Goal: Transaction & Acquisition: Purchase product/service

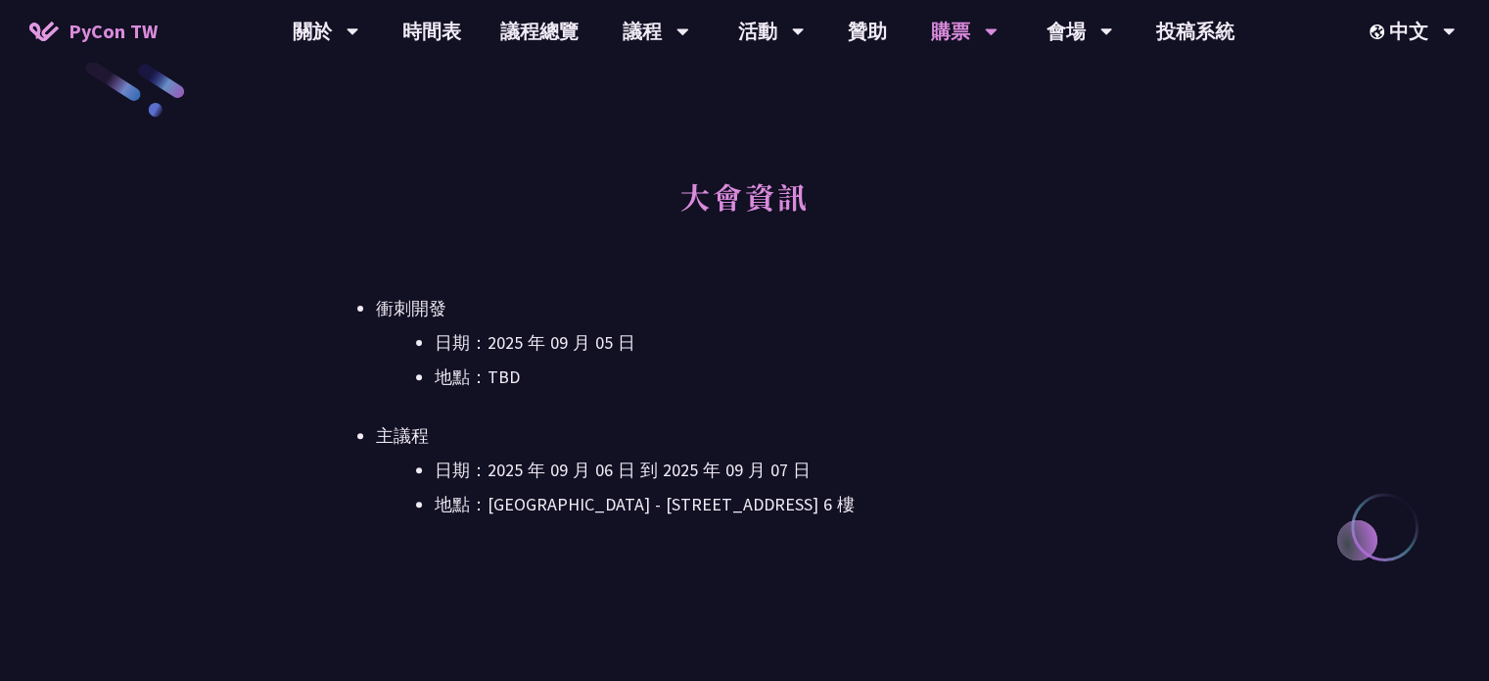
click at [756, 536] on div "大會資訊 衝刺開發 日期：2025 年 09 月 05 日 地點：TBD 主議程 日期：2025 年 09 月 06 日 到 2025 年 09 月 07 日…" at bounding box center [744, 372] width 855 height 431
click at [805, 551] on div "大會資訊 衝刺開發 日期：2025 年 09 月 05 日 地點：TBD 主議程 日期：2025 年 09 月 06 日 到 2025 年 09 月 07 日…" at bounding box center [744, 372] width 855 height 431
drag, startPoint x: 793, startPoint y: 541, endPoint x: 488, endPoint y: 356, distance: 356.7
click at [613, 414] on div "大會資訊 衝刺開發 日期：2025 年 09 月 05 日 地點：TBD 主議程 日期：2025 年 09 月 06 日 到 2025 年 09 月 07 日…" at bounding box center [744, 372] width 855 height 431
click at [391, 321] on li "衝刺開發 日期：2025 年 09 月 05 日 地點：TBD" at bounding box center [774, 343] width 796 height 98
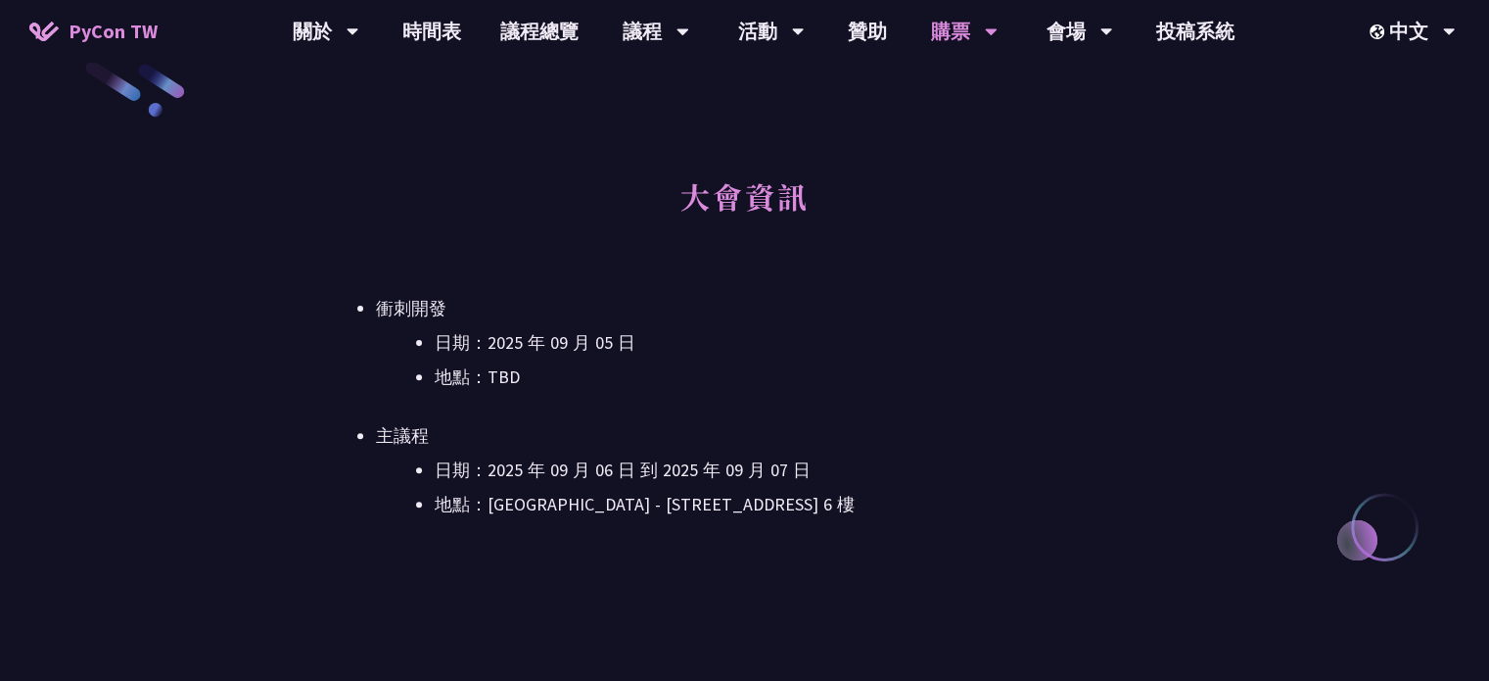
drag, startPoint x: 493, startPoint y: 382, endPoint x: 655, endPoint y: 499, distance: 200.6
click at [615, 473] on ul "衝刺開發 日期：2025 年 09 月 05 日 地點：TBD 主議程 日期：2025 年 09 月 06 日 到 2025 年 09 月 07 日 地點：台…" at bounding box center [744, 406] width 855 height 225
click at [763, 540] on div "大會資訊 衝刺開發 日期：2025 年 09 月 05 日 地點：TBD 主議程 日期：2025 年 09 月 06 日 到 2025 年 09 月 07 日…" at bounding box center [744, 372] width 855 height 431
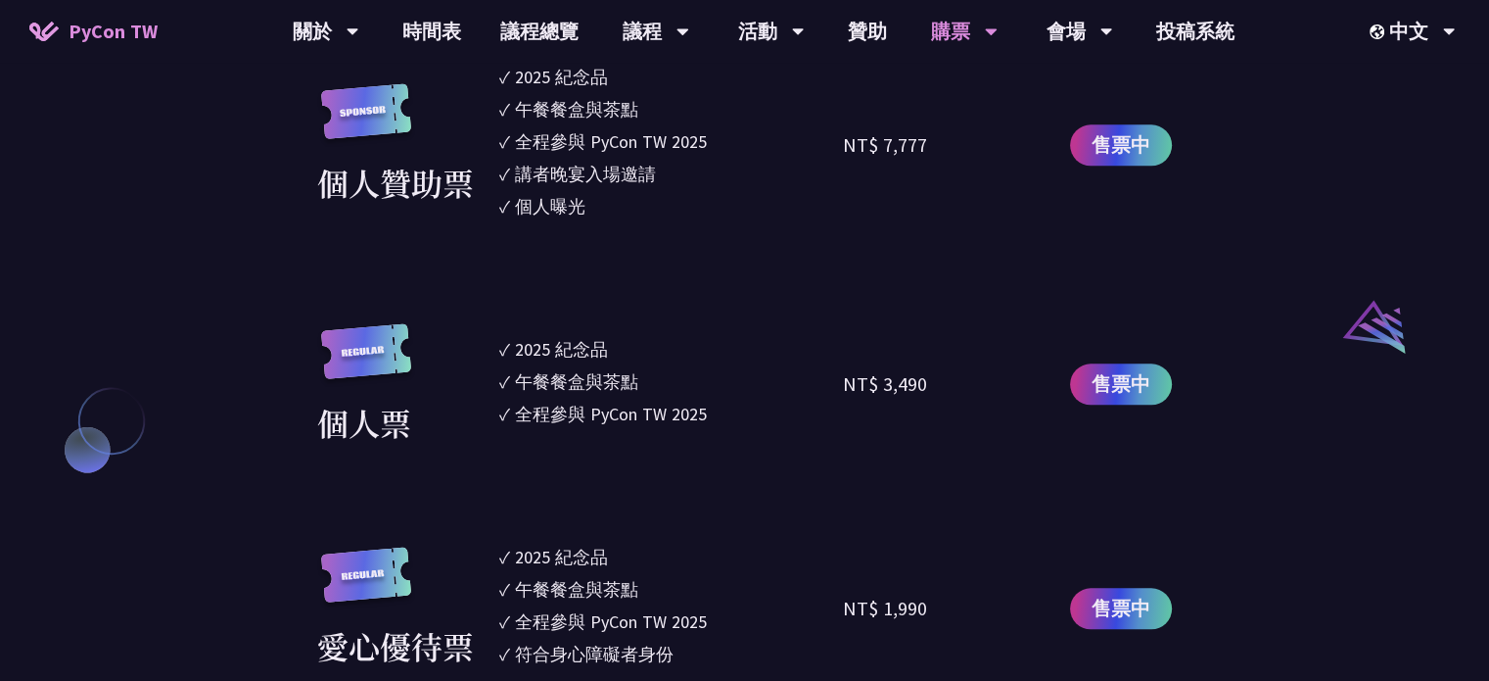
scroll to position [1959, 0]
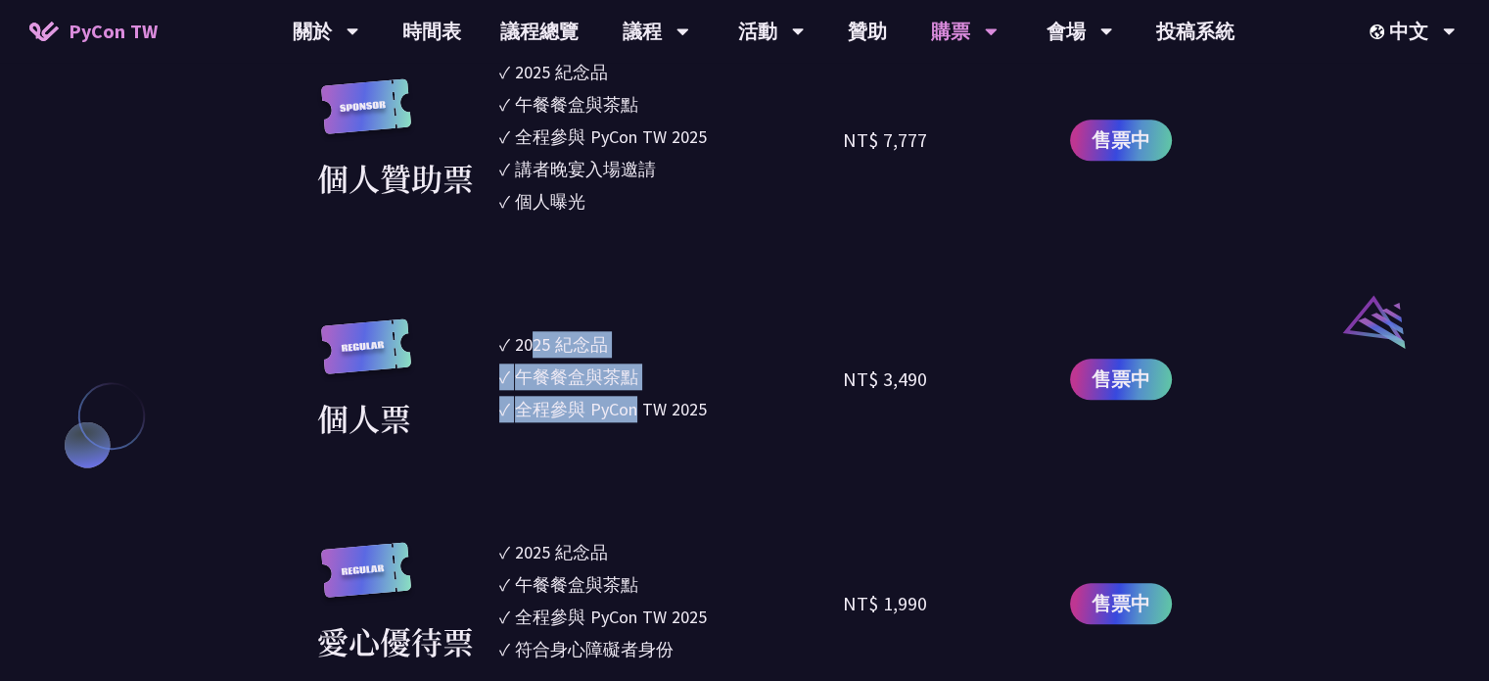
drag, startPoint x: 603, startPoint y: 391, endPoint x: 473, endPoint y: 314, distance: 151.0
click at [496, 326] on div "個人票 ✓ 2025 紀念品 ✓ 午餐餐盒與茶點 ✓ 全程參與 PyCon TW 2025 NT$ 3,490 售票中" at bounding box center [744, 379] width 855 height 122
click at [455, 306] on section "企業票 ✓ 2025 紀念品 ✓ 午餐餐盒與茶點 ✓ 全程參與 PyCon TW 2025 ✓ 活動結束後一週提供企業報帳發票 NT$ 6,000 售票中 企…" at bounding box center [744, 213] width 855 height 1347
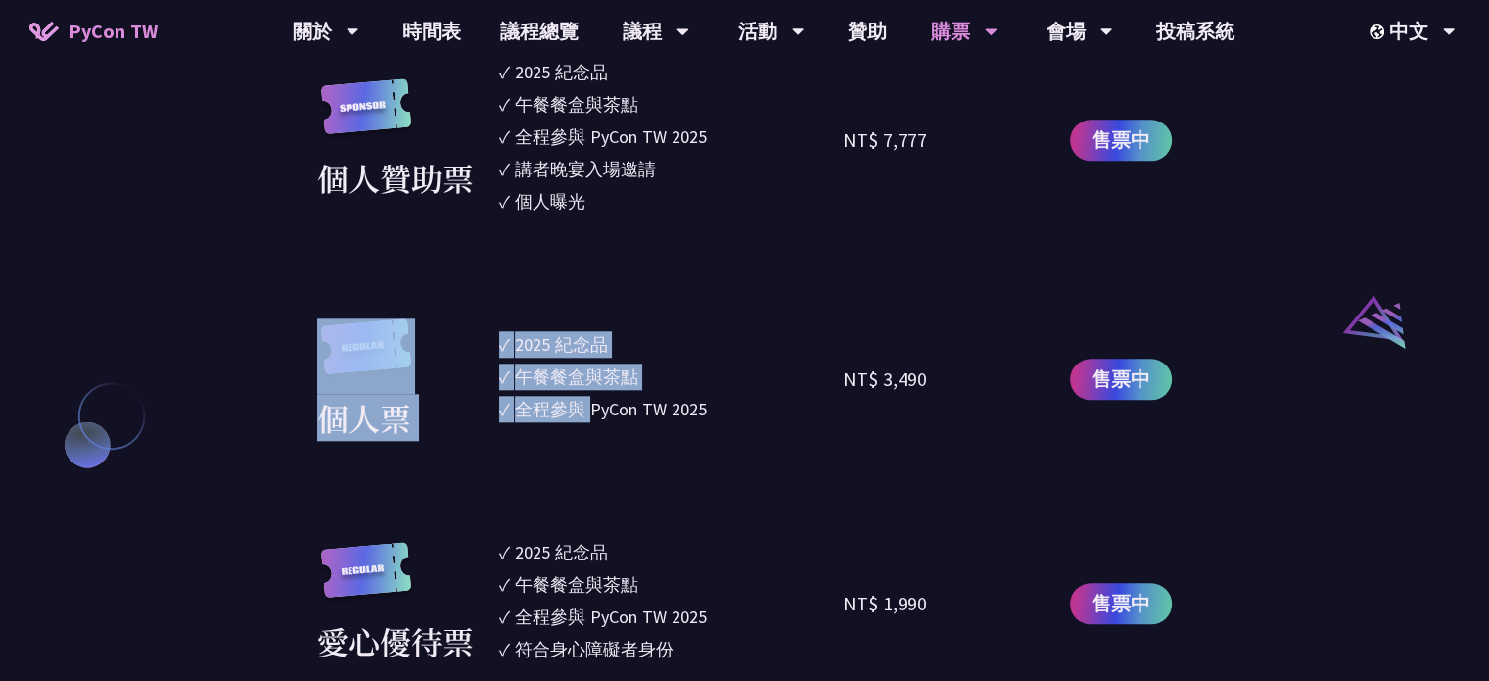
drag, startPoint x: 455, startPoint y: 306, endPoint x: 772, endPoint y: 489, distance: 365.5
click at [666, 446] on section "企業票 ✓ 2025 紀念品 ✓ 午餐餐盒與茶點 ✓ 全程參與 PyCon TW 2025 ✓ 活動結束後一週提供企業報帳發票 NT$ 6,000 售票中 企…" at bounding box center [744, 213] width 855 height 1347
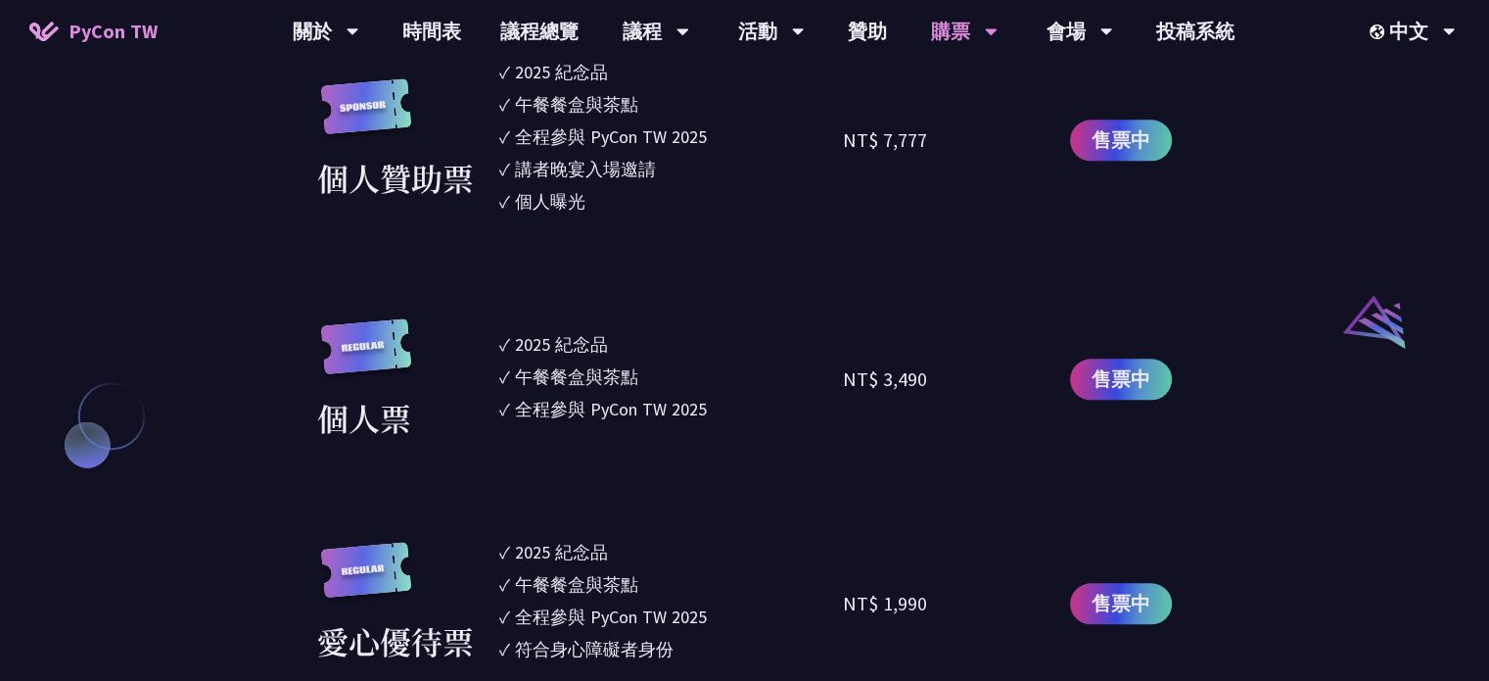
click at [785, 496] on section "企業票 ✓ 2025 紀念品 ✓ 午餐餐盒與茶點 ✓ 全程參與 PyCon TW 2025 ✓ 活動結束後一週提供企業報帳發票 NT$ 6,000 售票中 企…" at bounding box center [744, 213] width 855 height 1347
click at [611, 364] on ul "✓ 2025 紀念品 ✓ 午餐餐盒與茶點 ✓ 全程參與 PyCon TW 2025" at bounding box center [671, 379] width 345 height 122
click at [487, 326] on div "個人票" at bounding box center [403, 379] width 172 height 122
click at [639, 433] on div "個人票 ✓ 2025 紀念品 ✓ 午餐餐盒與茶點 ✓ 全程參與 PyCon TW 2025 NT$ 3,490 售票中" at bounding box center [744, 379] width 855 height 122
click at [748, 477] on section "企業票 ✓ 2025 紀念品 ✓ 午餐餐盒與茶點 ✓ 全程參與 PyCon TW 2025 ✓ 活動結束後一週提供企業報帳發票 NT$ 6,000 售票中 企…" at bounding box center [744, 213] width 855 height 1347
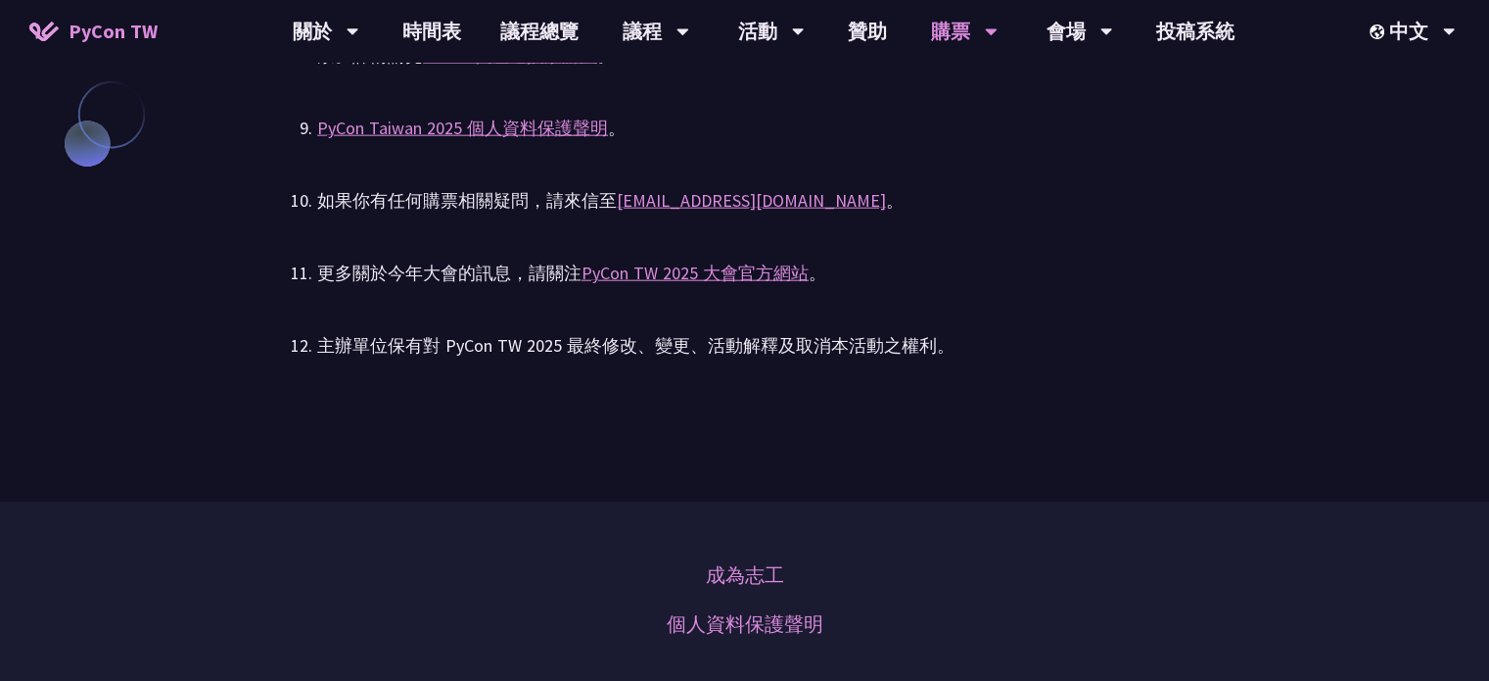
scroll to position [4505, 0]
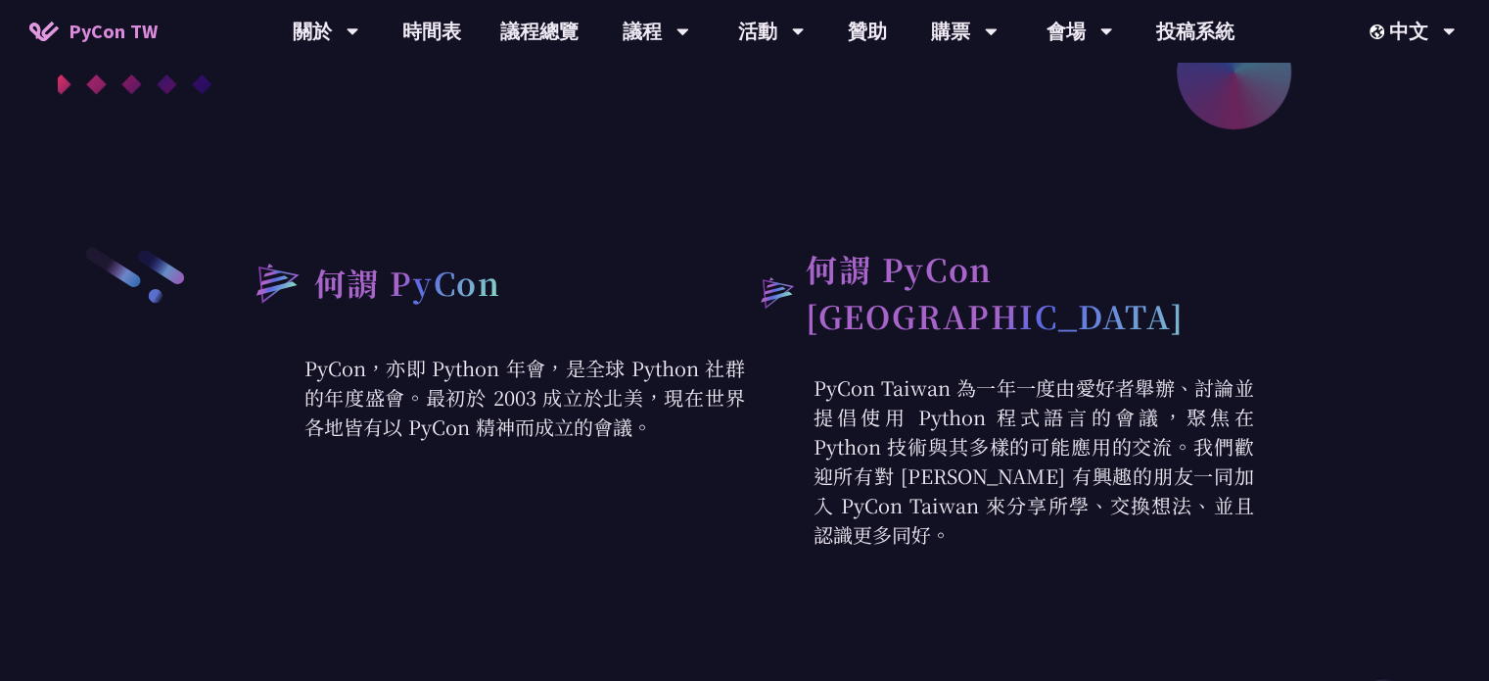
scroll to position [196, 0]
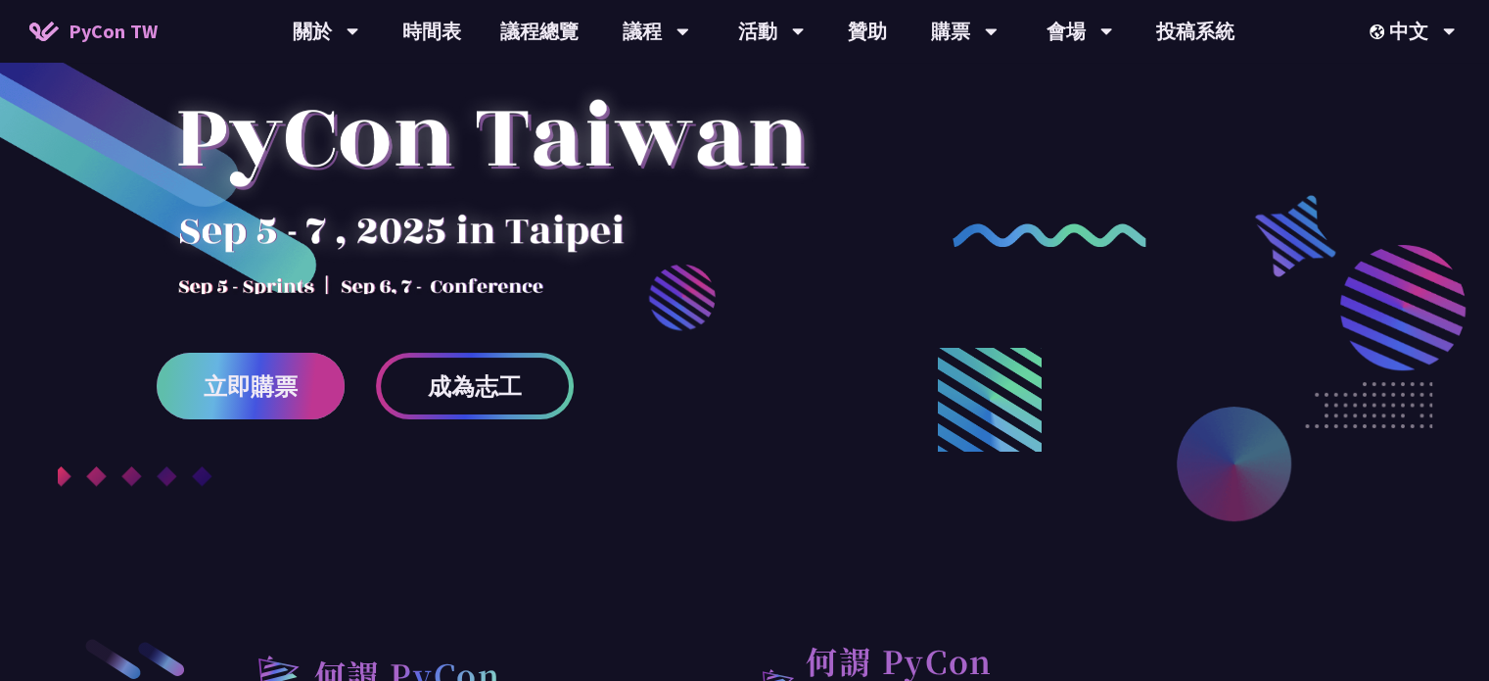
click at [261, 355] on link "立即購票" at bounding box center [251, 386] width 188 height 67
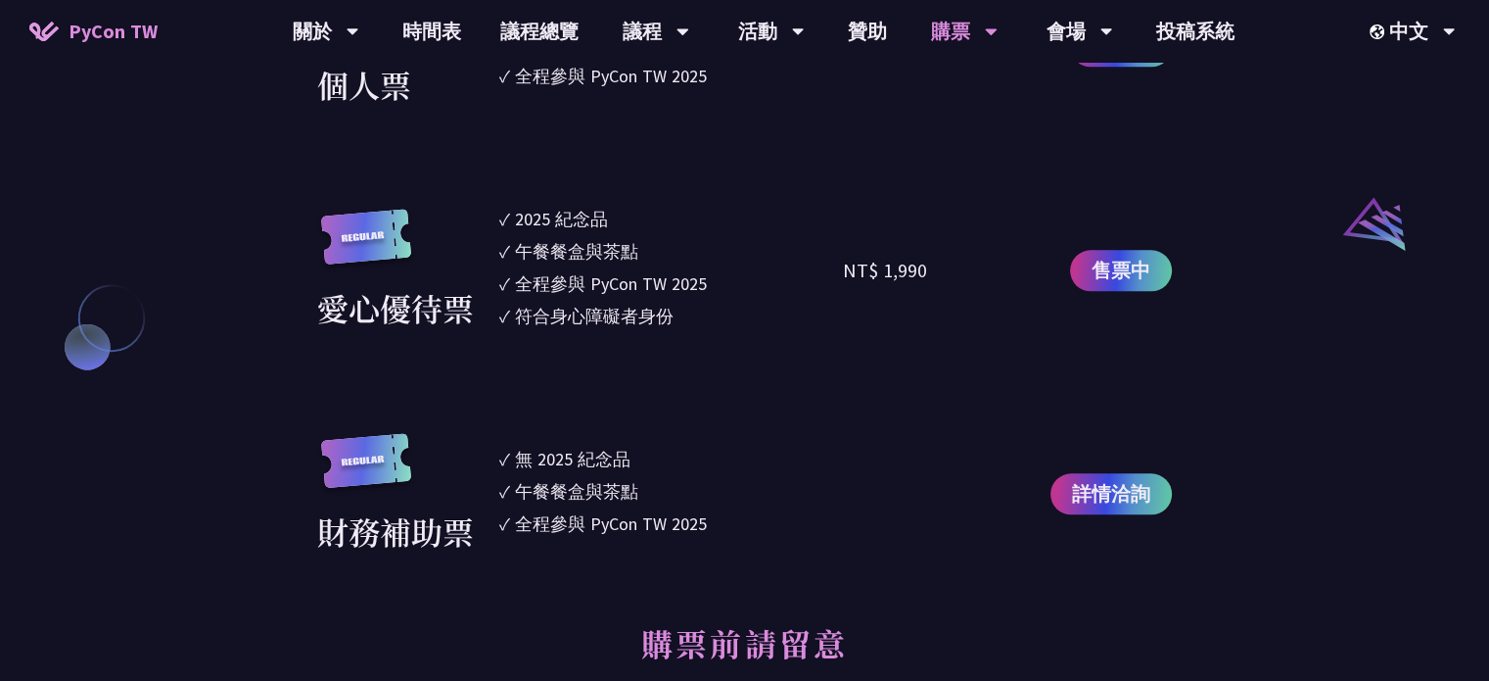
scroll to position [1763, 0]
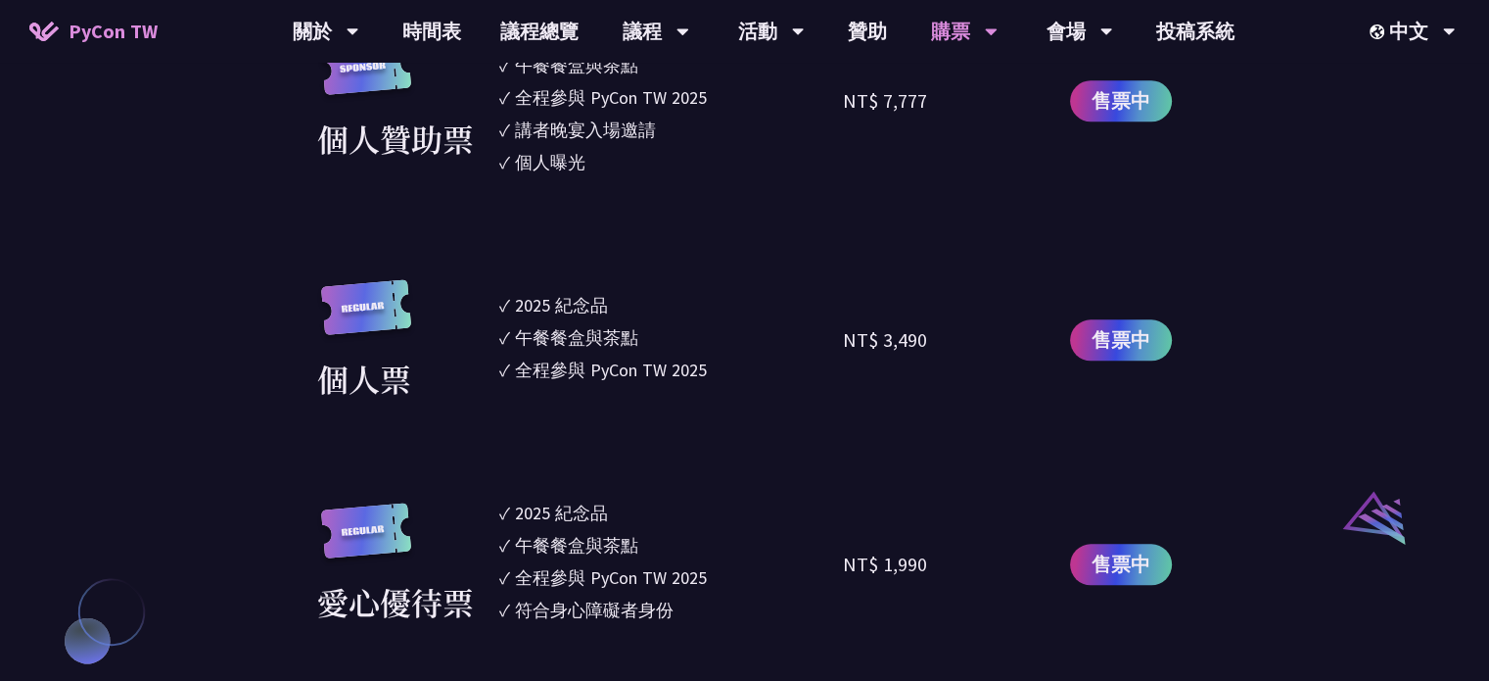
drag, startPoint x: 824, startPoint y: 293, endPoint x: 956, endPoint y: 362, distance: 149.4
click at [901, 346] on div "個人票 ✓ 2025 紀念品 ✓ 午餐餐盒與茶點 ✓ 全程參與 PyCon TW 2025 NT$ 3,490 售票中" at bounding box center [744, 340] width 855 height 122
click at [956, 362] on div "NT$ 3,490" at bounding box center [929, 340] width 172 height 122
click at [886, 350] on div "NT$ 3,490" at bounding box center [885, 339] width 84 height 29
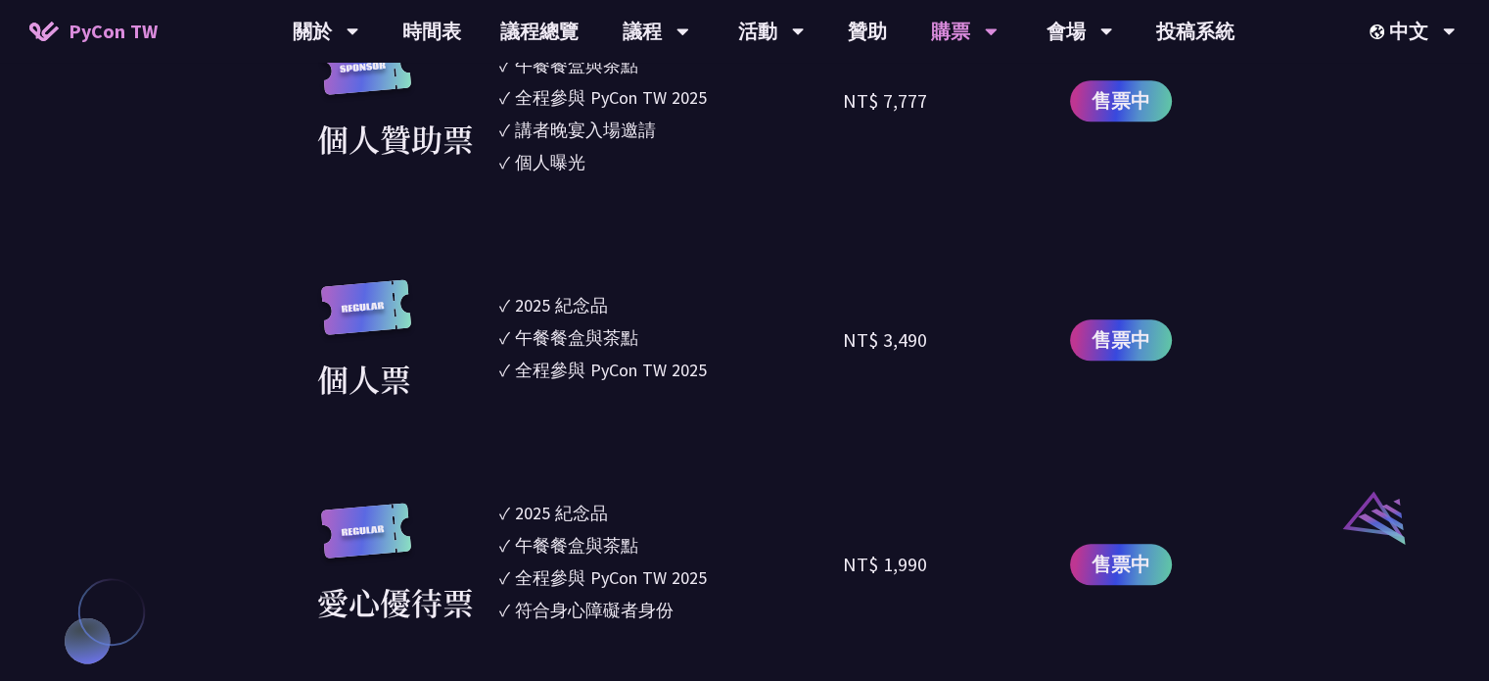
click at [886, 350] on div "NT$ 3,490" at bounding box center [885, 339] width 84 height 29
click at [914, 414] on section "企業票 ✓ 2025 紀念品 ✓ 午餐餐盒與茶點 ✓ 全程參與 PyCon TW 2025 ✓ 活動結束後一週提供企業報帳發票 NT$ 6,000 售票中 企…" at bounding box center [744, 174] width 855 height 1347
